Goal: Information Seeking & Learning: Learn about a topic

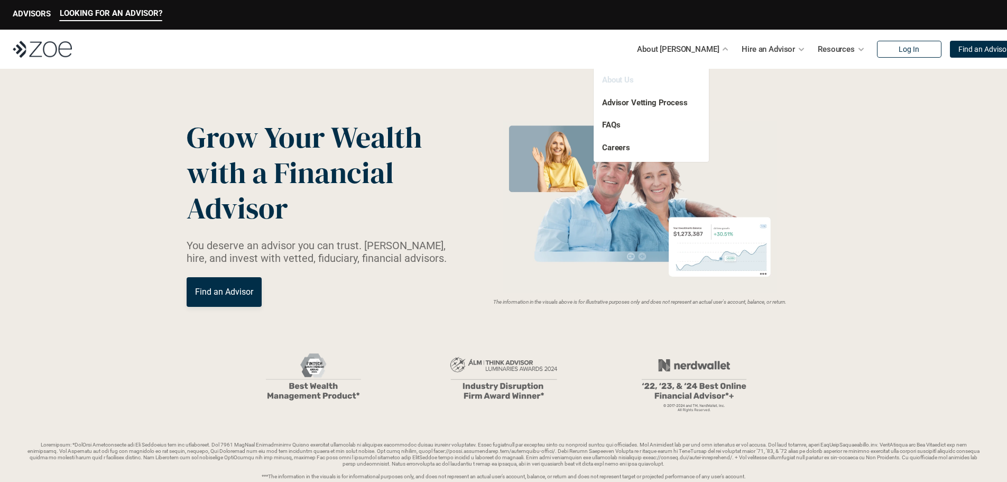
click at [616, 83] on link "About Us" at bounding box center [618, 80] width 32 height 10
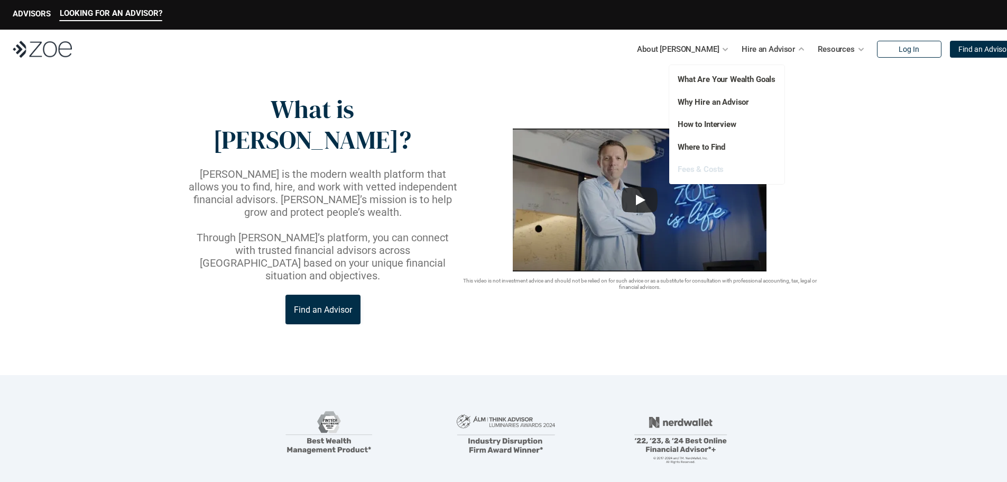
click at [690, 171] on link "Fees & Costs" at bounding box center [701, 169] width 46 height 10
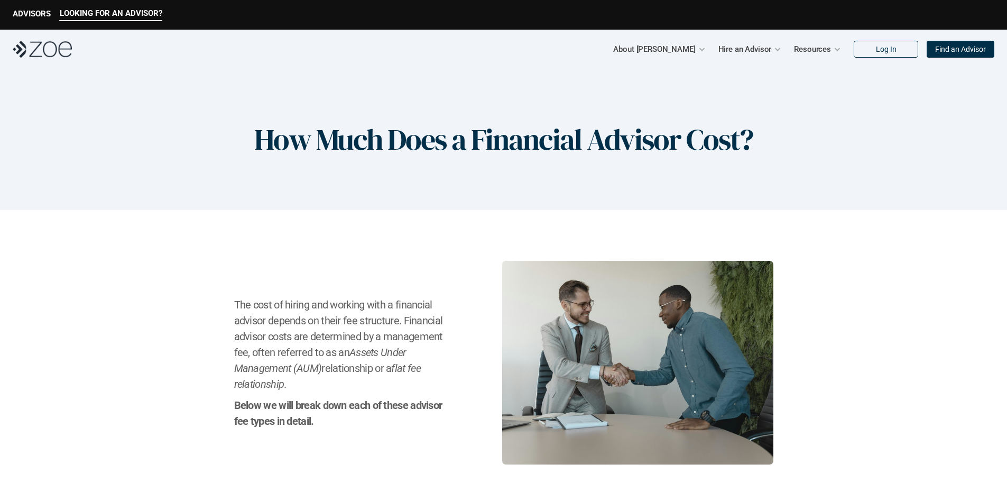
click at [690, 171] on div "How Much Does a Financial Advisor Cost?" at bounding box center [503, 139] width 1007 height 141
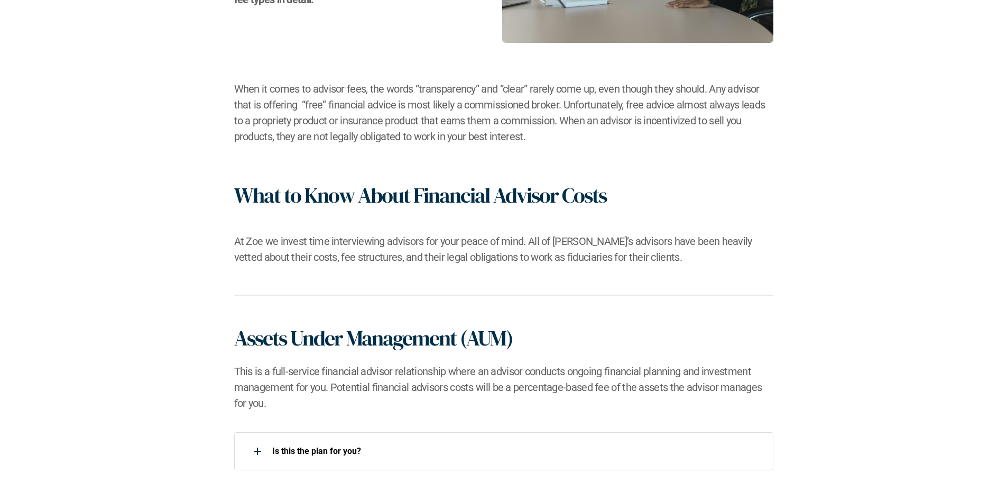
scroll to position [843, 0]
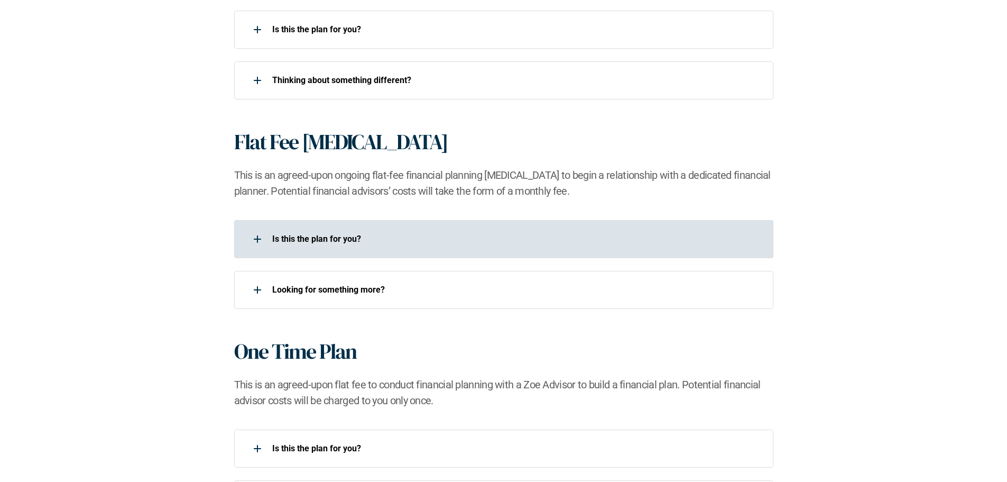
click at [337, 249] on div "Is this the plan for you?​" at bounding box center [496, 238] width 525 height 21
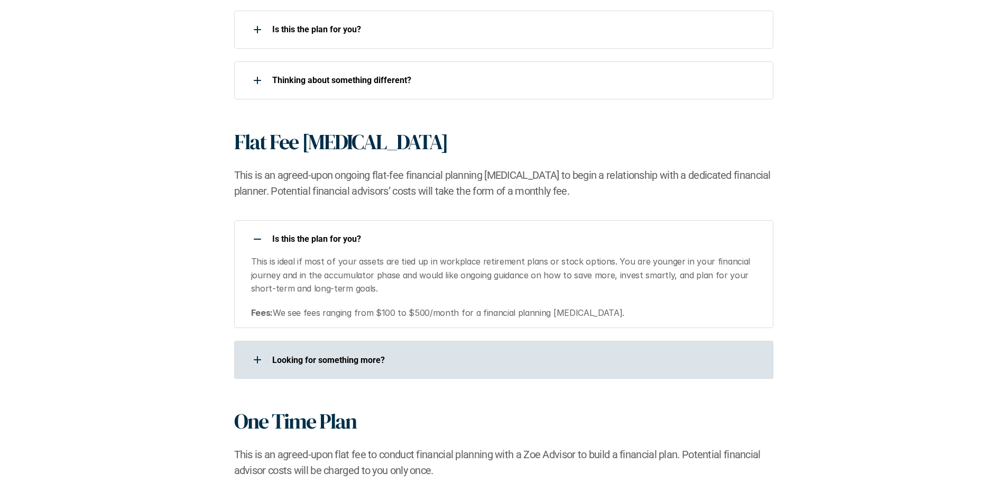
click at [421, 353] on div "Looking for something more?​" at bounding box center [496, 359] width 525 height 21
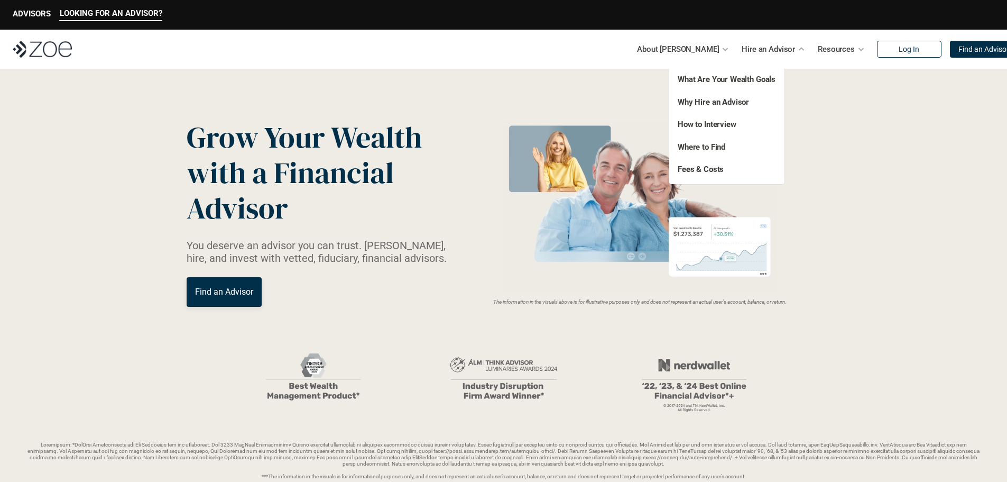
click at [704, 153] on div "What Are Your Wealth Goals Fees & Costs Why Hire an Advisor How to Interview Wh…" at bounding box center [726, 124] width 115 height 119
click at [698, 148] on link "Where to Find" at bounding box center [702, 147] width 48 height 10
